Goal: Navigation & Orientation: Find specific page/section

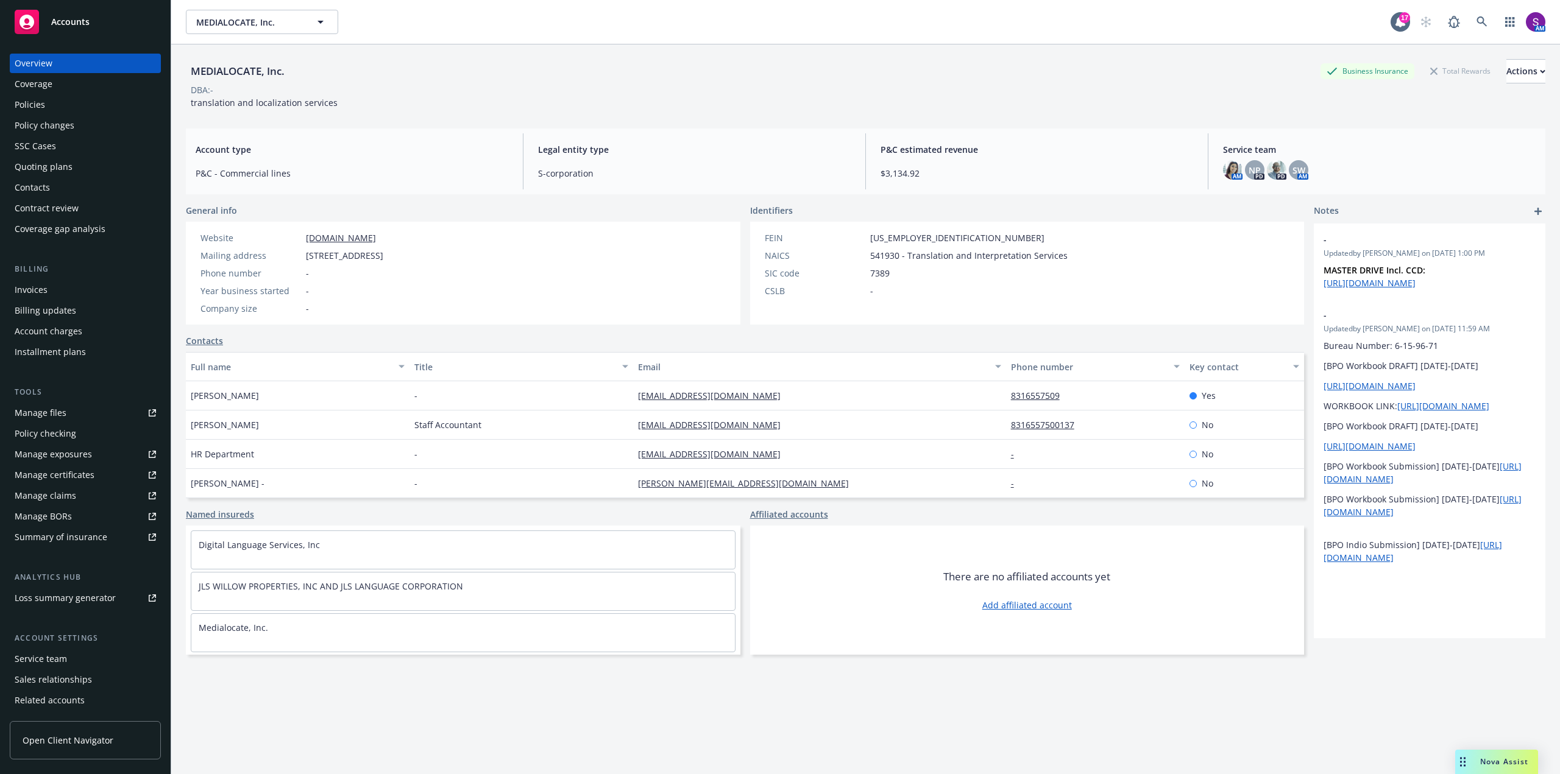
click at [40, 108] on div "Policies" at bounding box center [30, 104] width 30 height 19
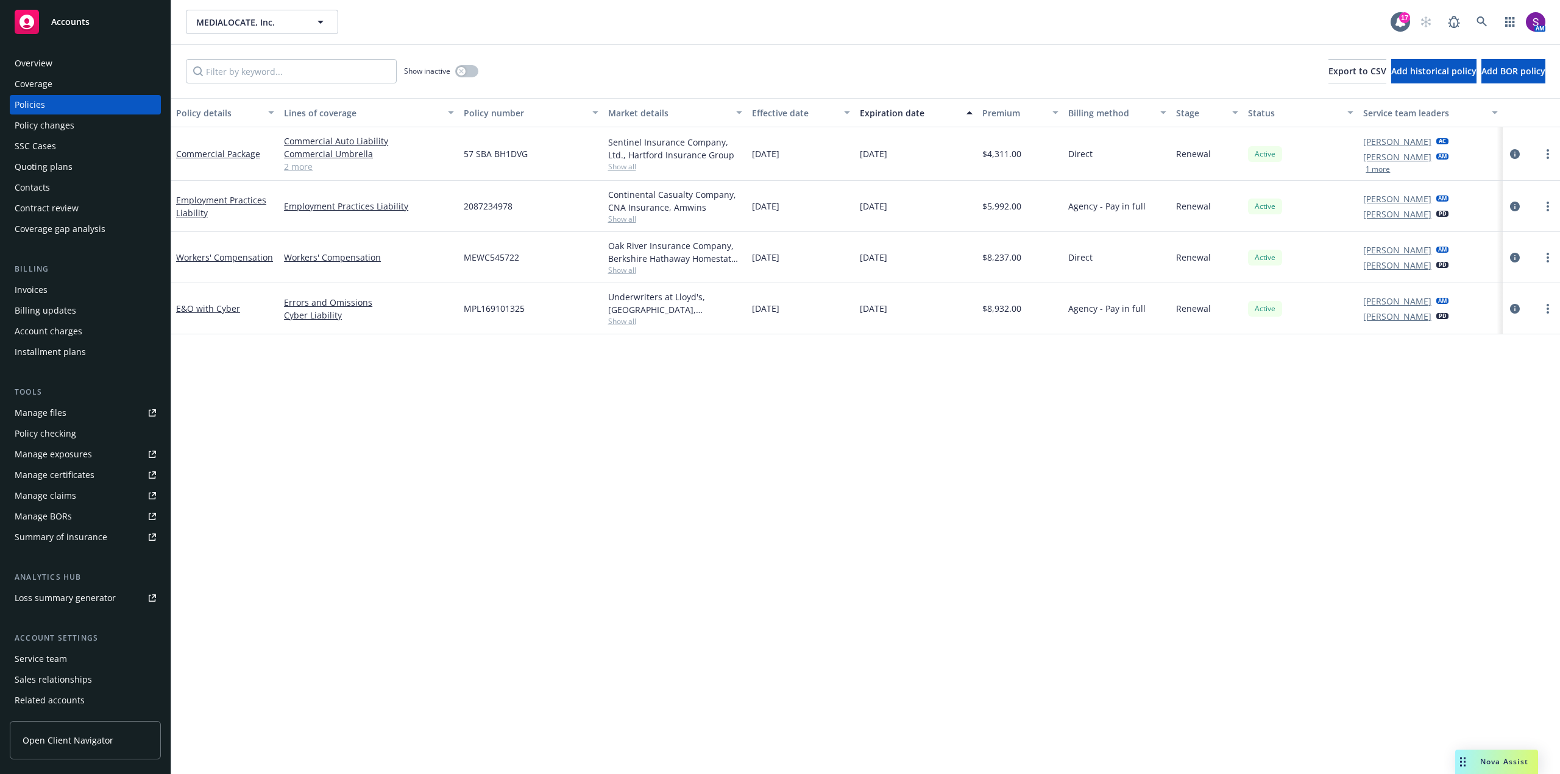
click at [56, 60] on div "Overview" at bounding box center [85, 63] width 141 height 19
